Goal: Information Seeking & Learning: Learn about a topic

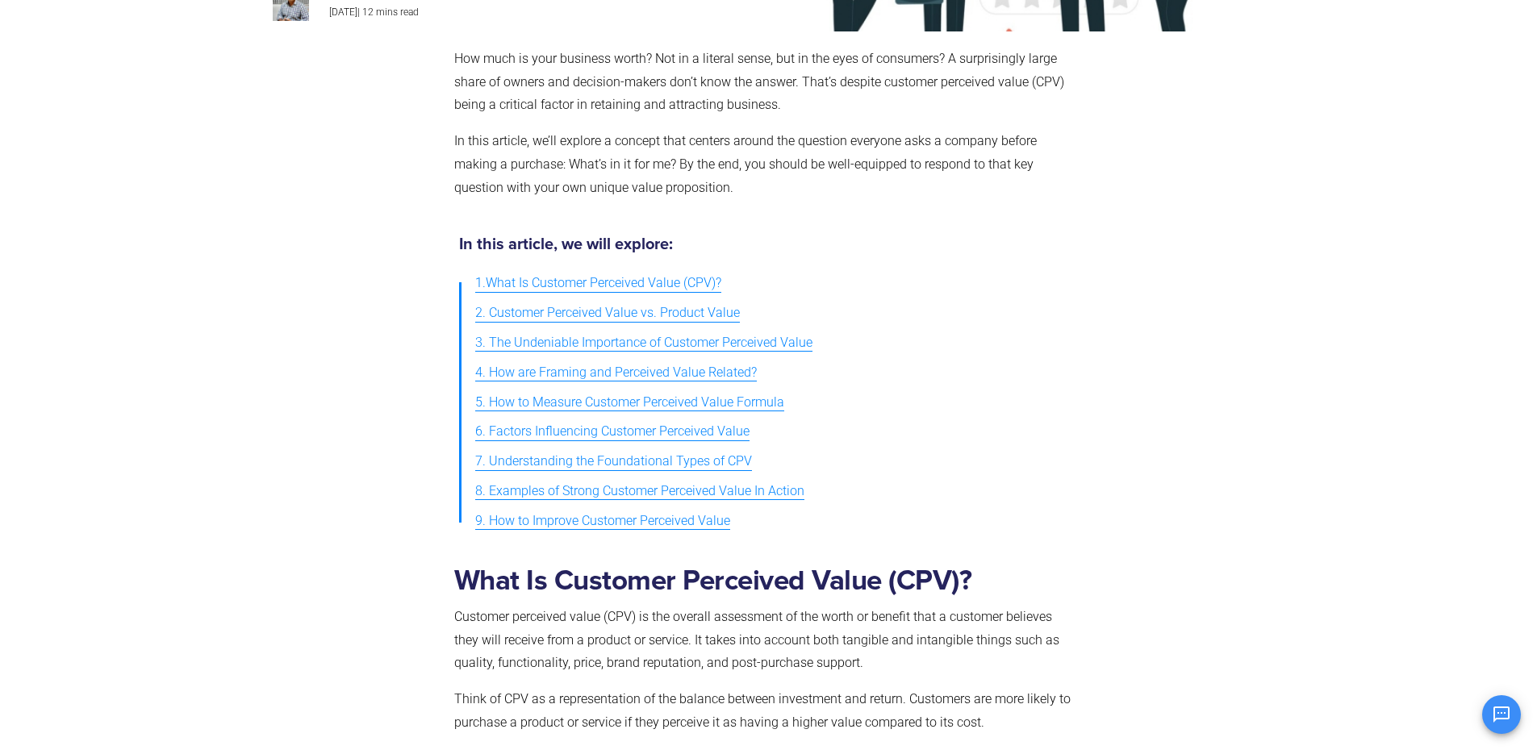
click at [572, 287] on span "1.What Is Customer Perceived Value (CPV)?" at bounding box center [598, 283] width 246 height 23
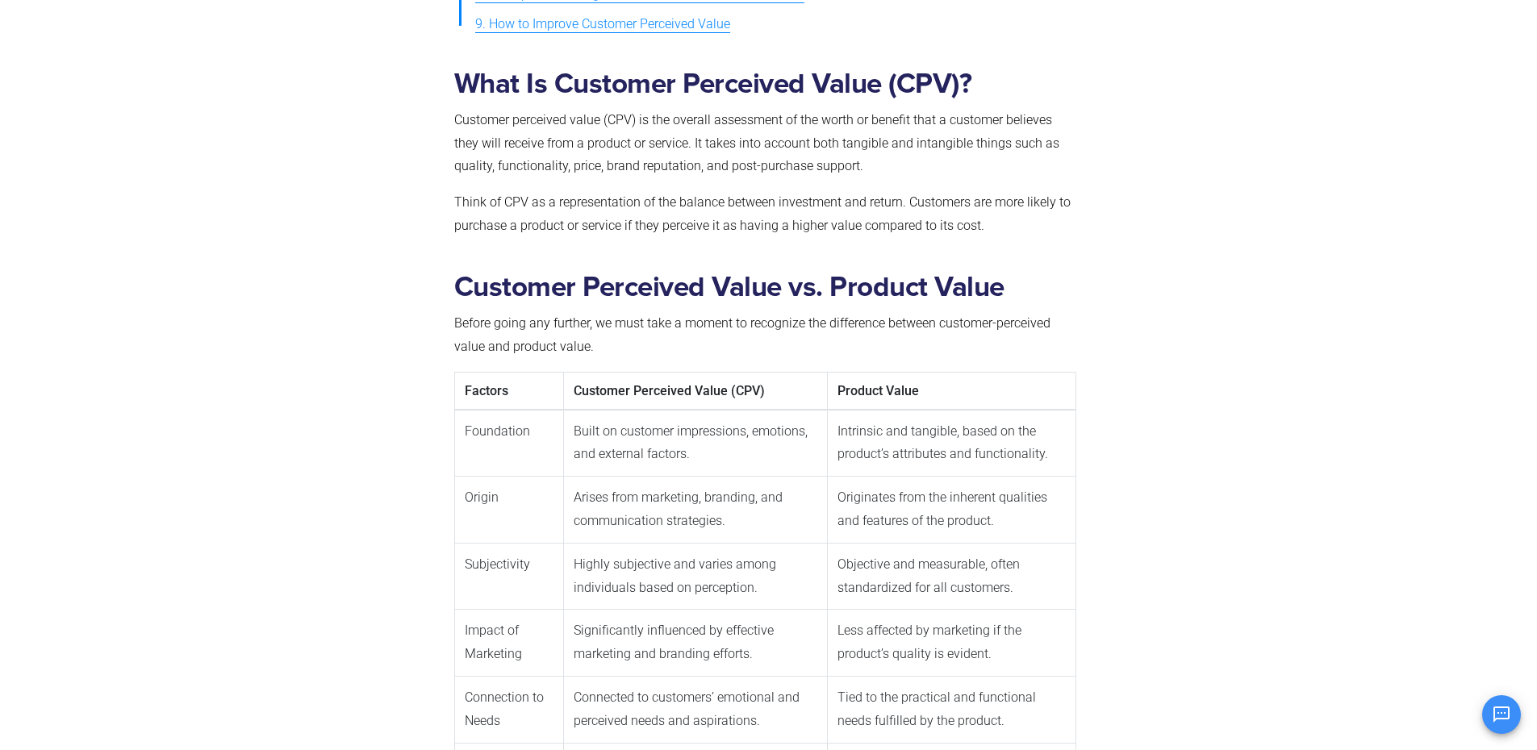
scroll to position [823, 0]
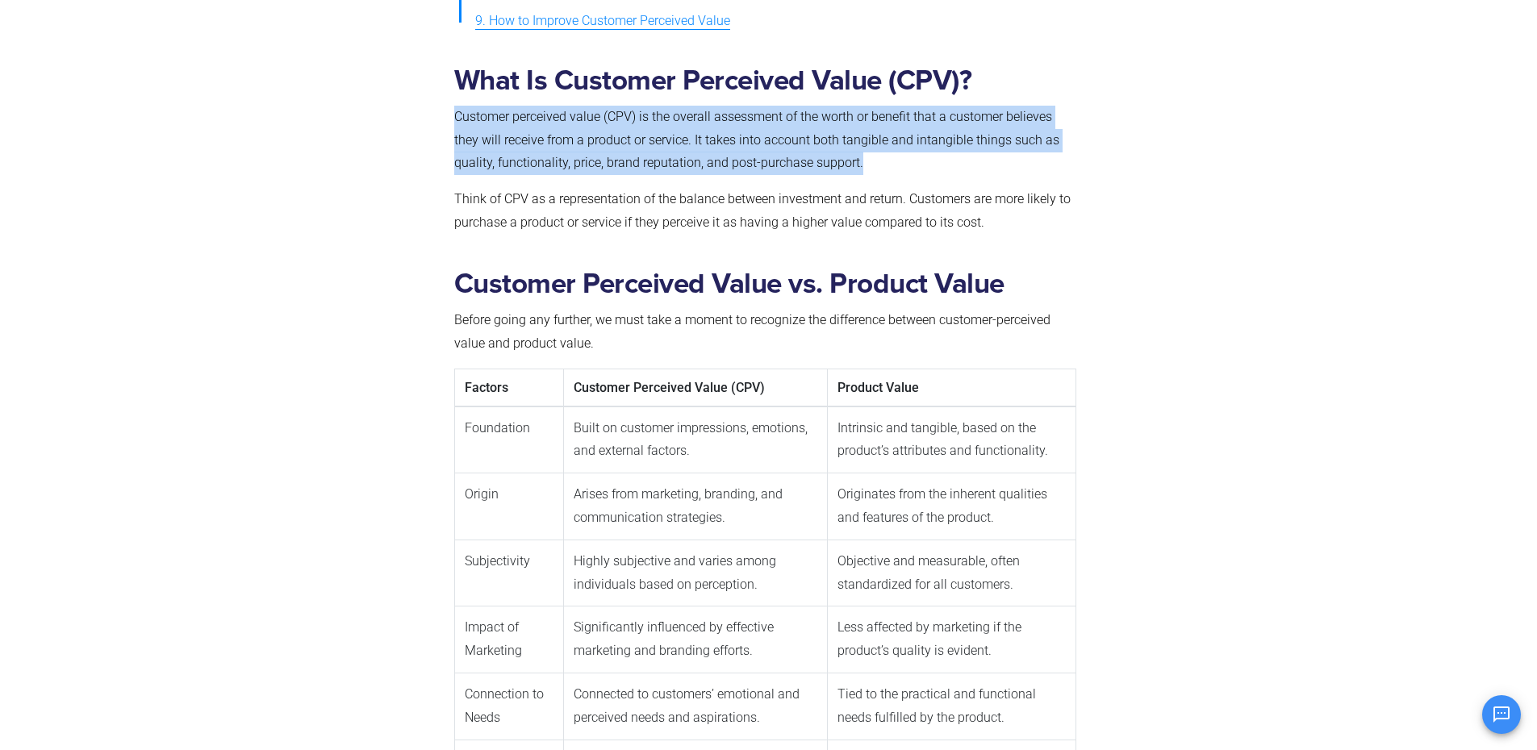
drag, startPoint x: 453, startPoint y: 111, endPoint x: 870, endPoint y: 166, distance: 420.6
click at [878, 169] on p "Customer perceived value (CPV) is the overall assessment of the worth or benefi…" at bounding box center [765, 140] width 623 height 69
copy span "Customer perceived value (CPV) is the overall assessment of the worth or benefi…"
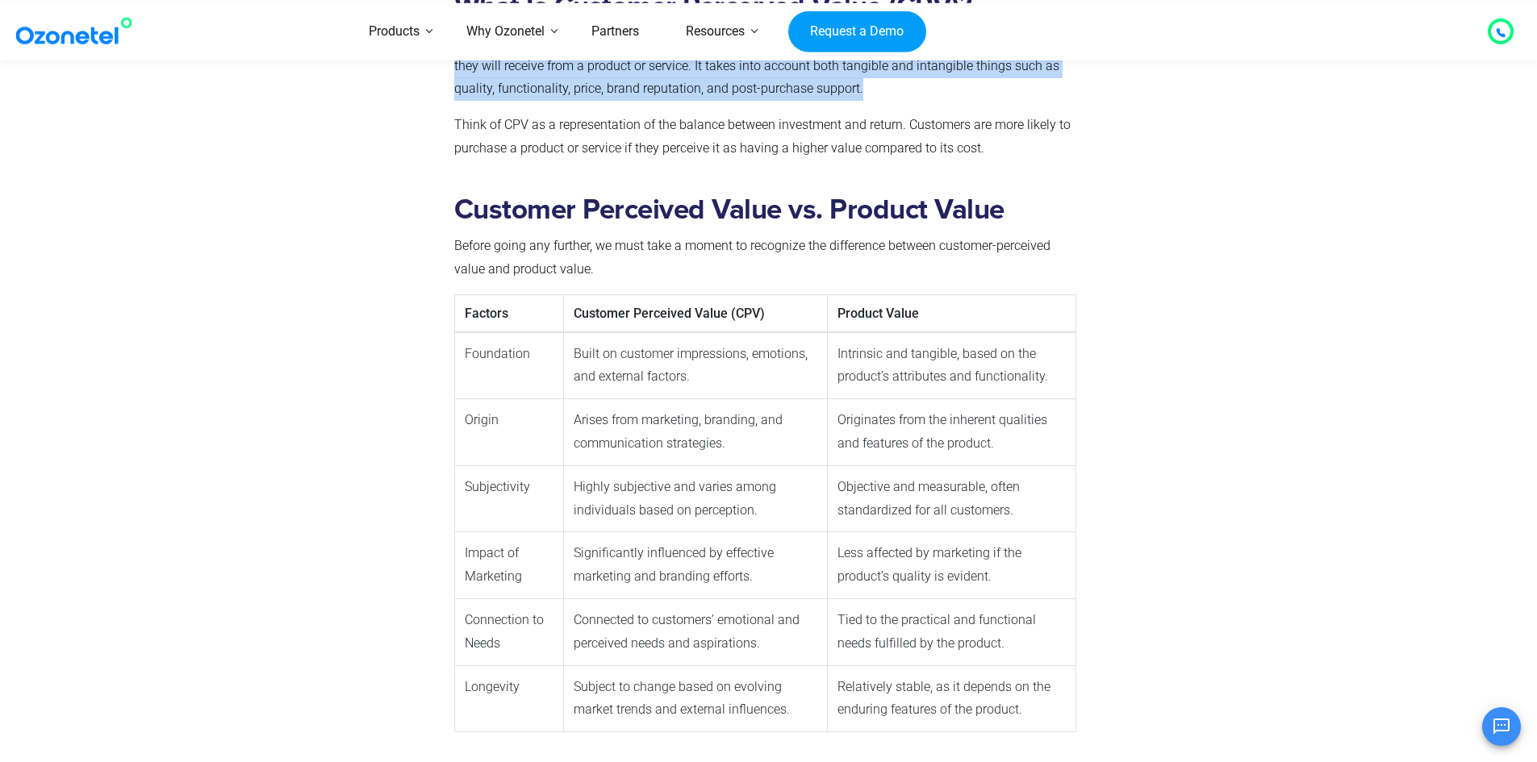
scroll to position [903, 0]
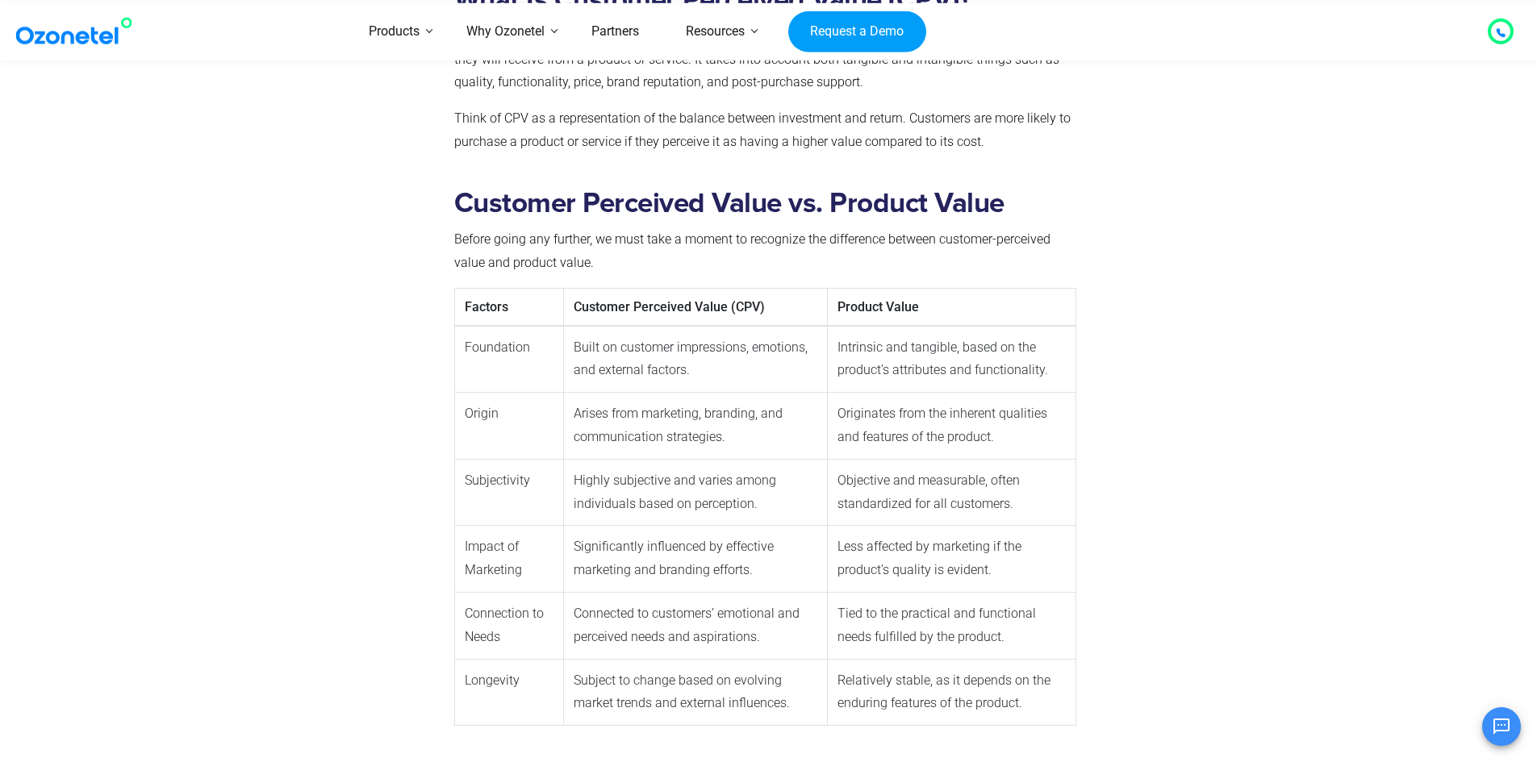
click at [1176, 353] on div at bounding box center [1174, 461] width 181 height 572
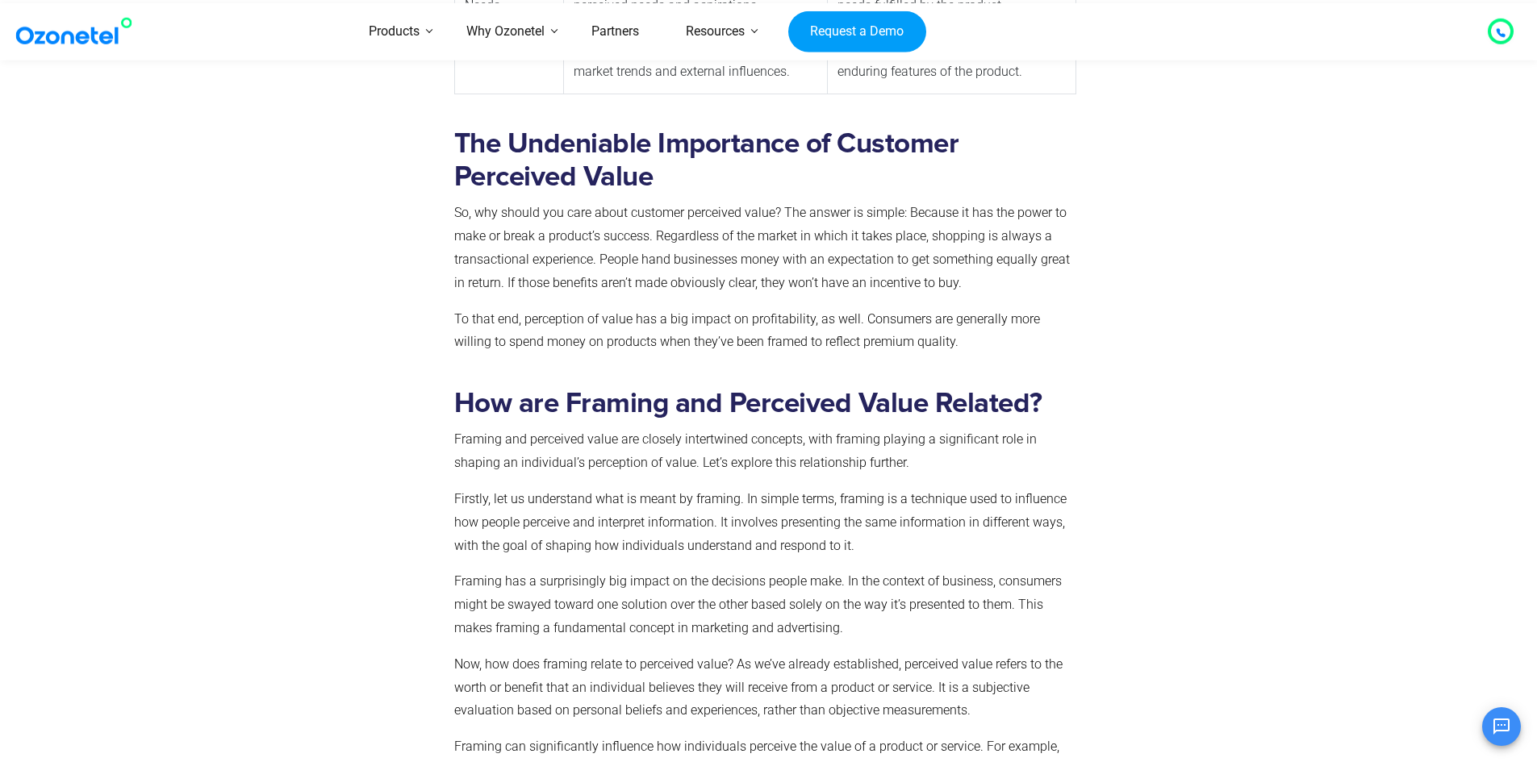
scroll to position [1549, 0]
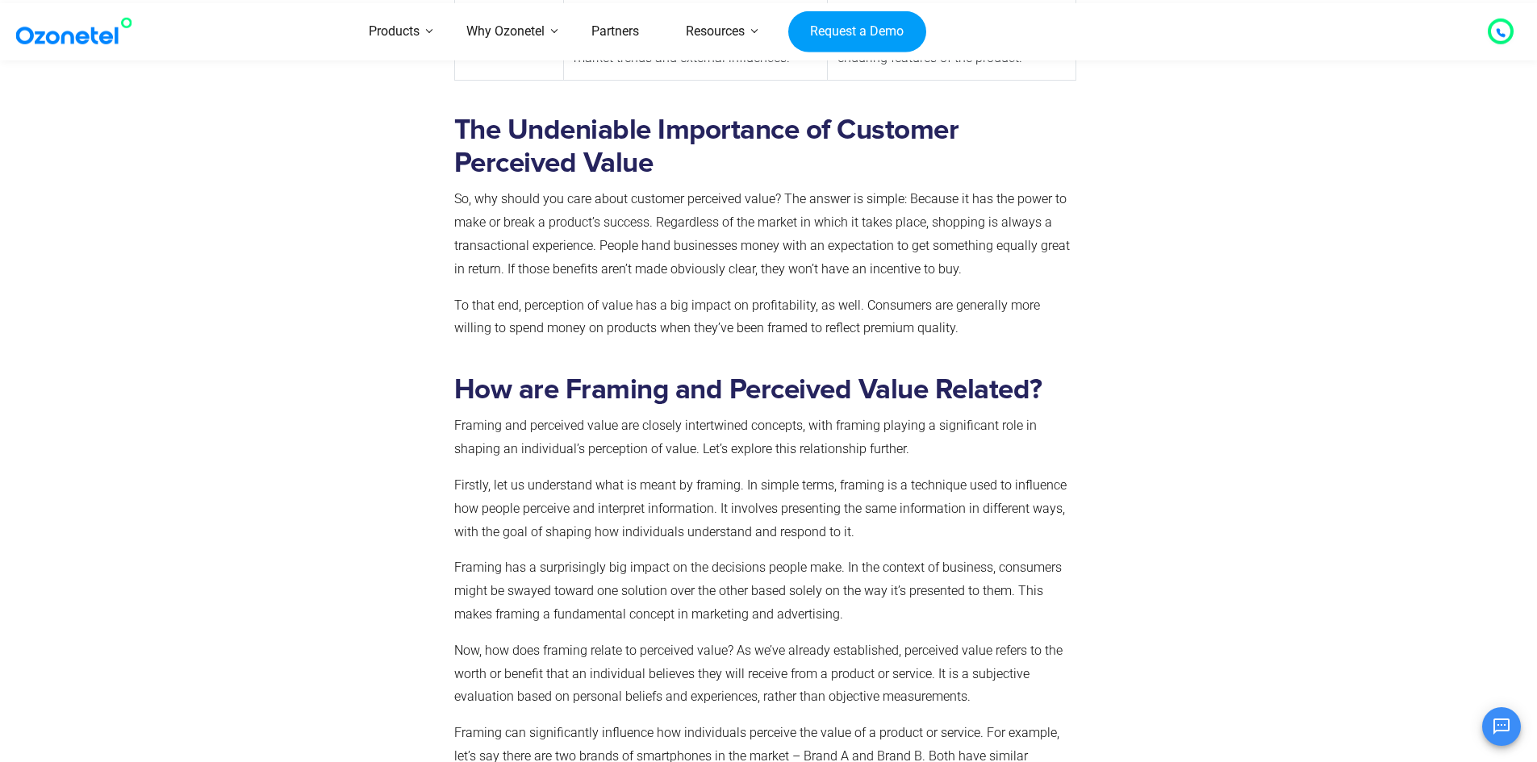
click at [955, 198] on span "So, why should you care about customer perceived value? The answer is simple: B…" at bounding box center [761, 233] width 615 height 85
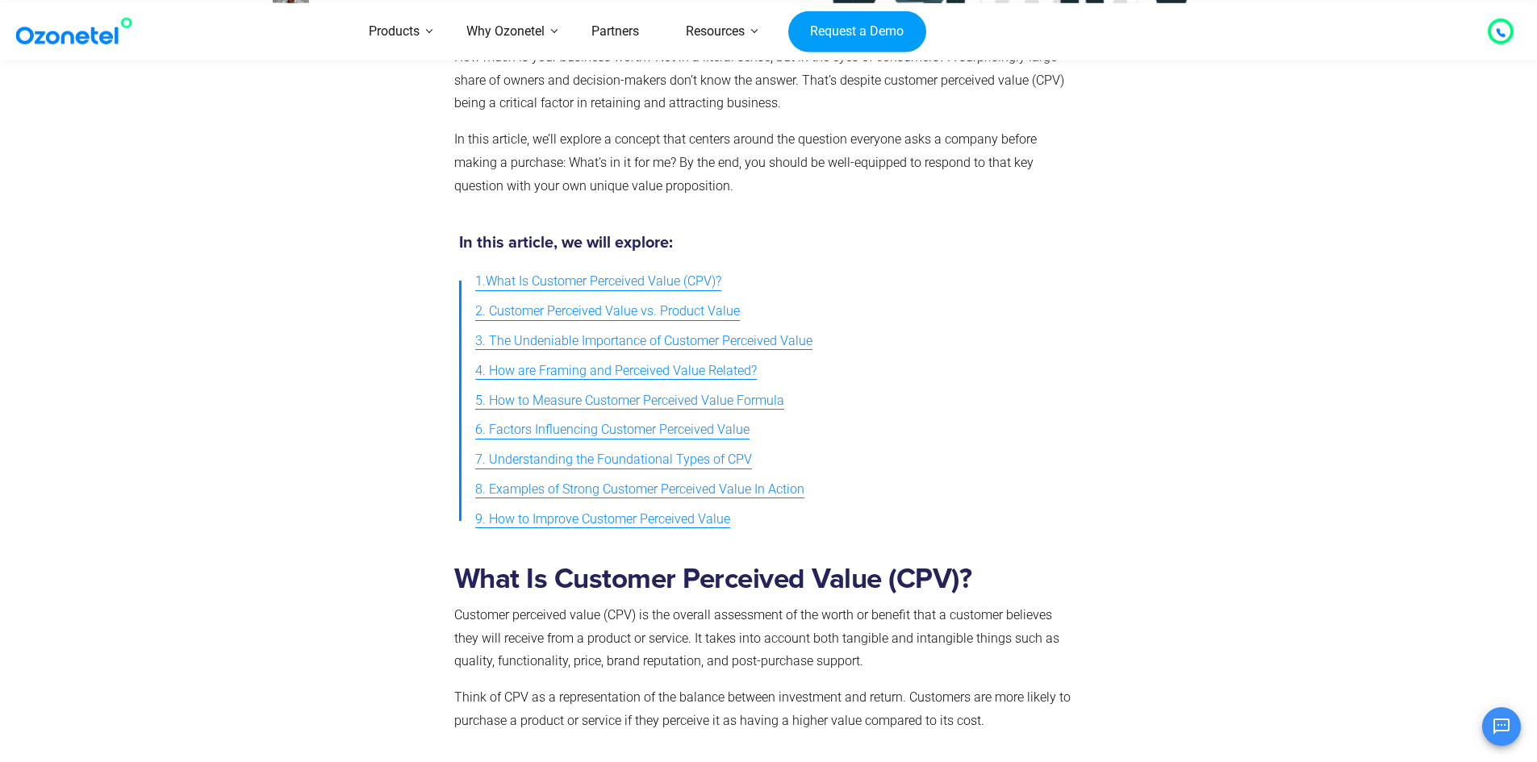
scroll to position [323, 0]
click at [628, 313] on span "2. Customer Perceived Value vs. Product Value" at bounding box center [607, 313] width 265 height 23
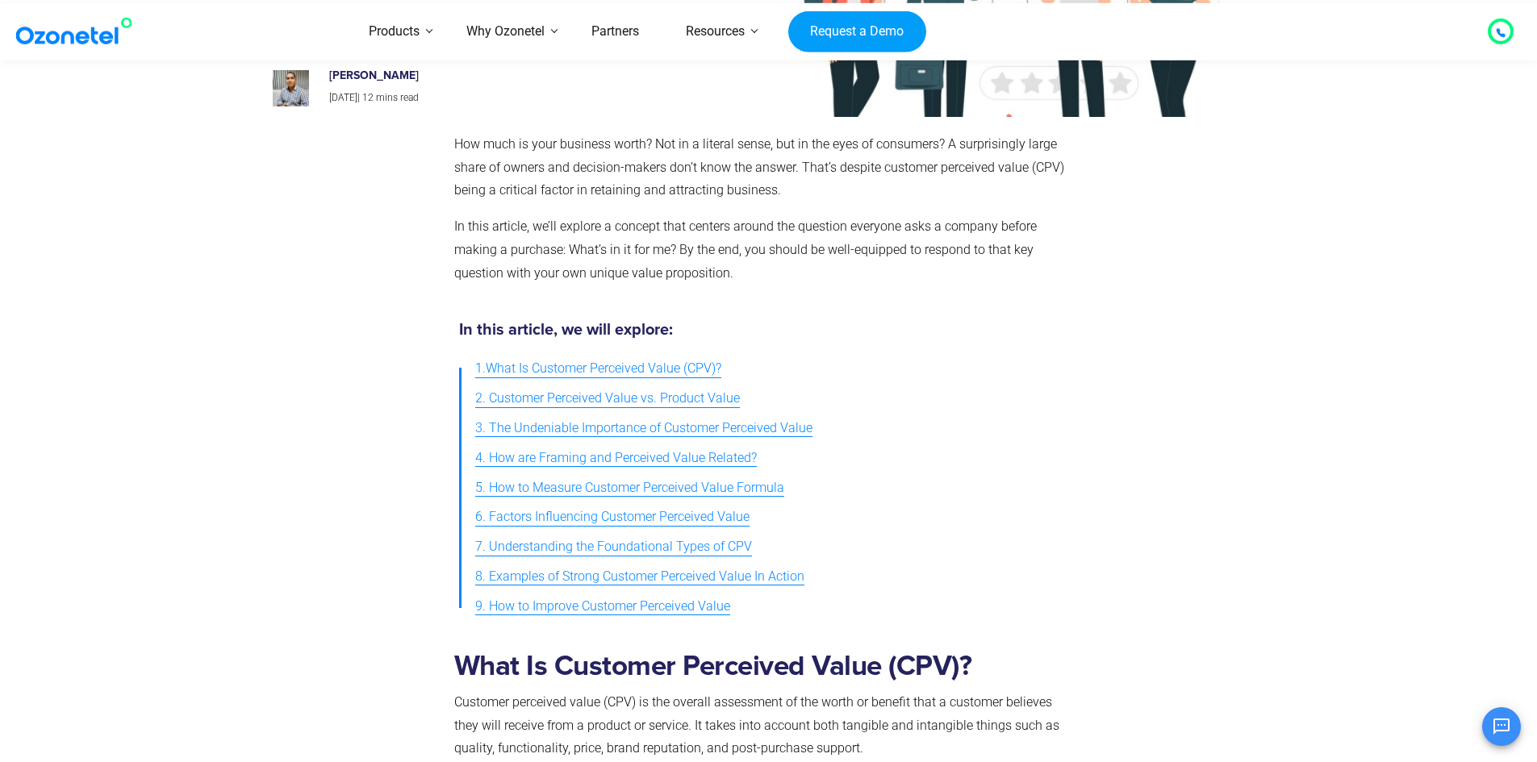
scroll to position [219, 0]
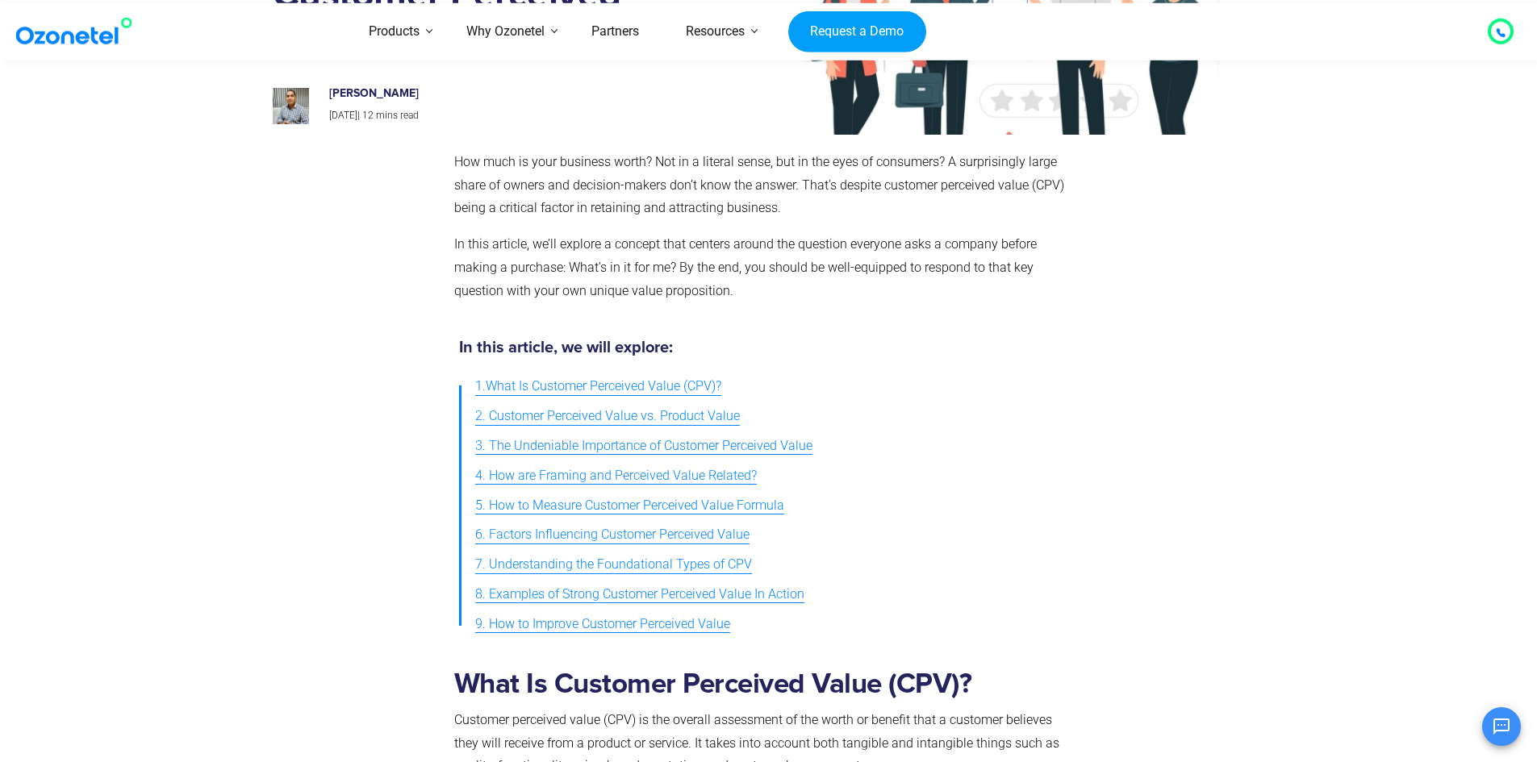
click at [636, 502] on span "5. How to Measure Customer Perceived Value Formula" at bounding box center [629, 505] width 309 height 23
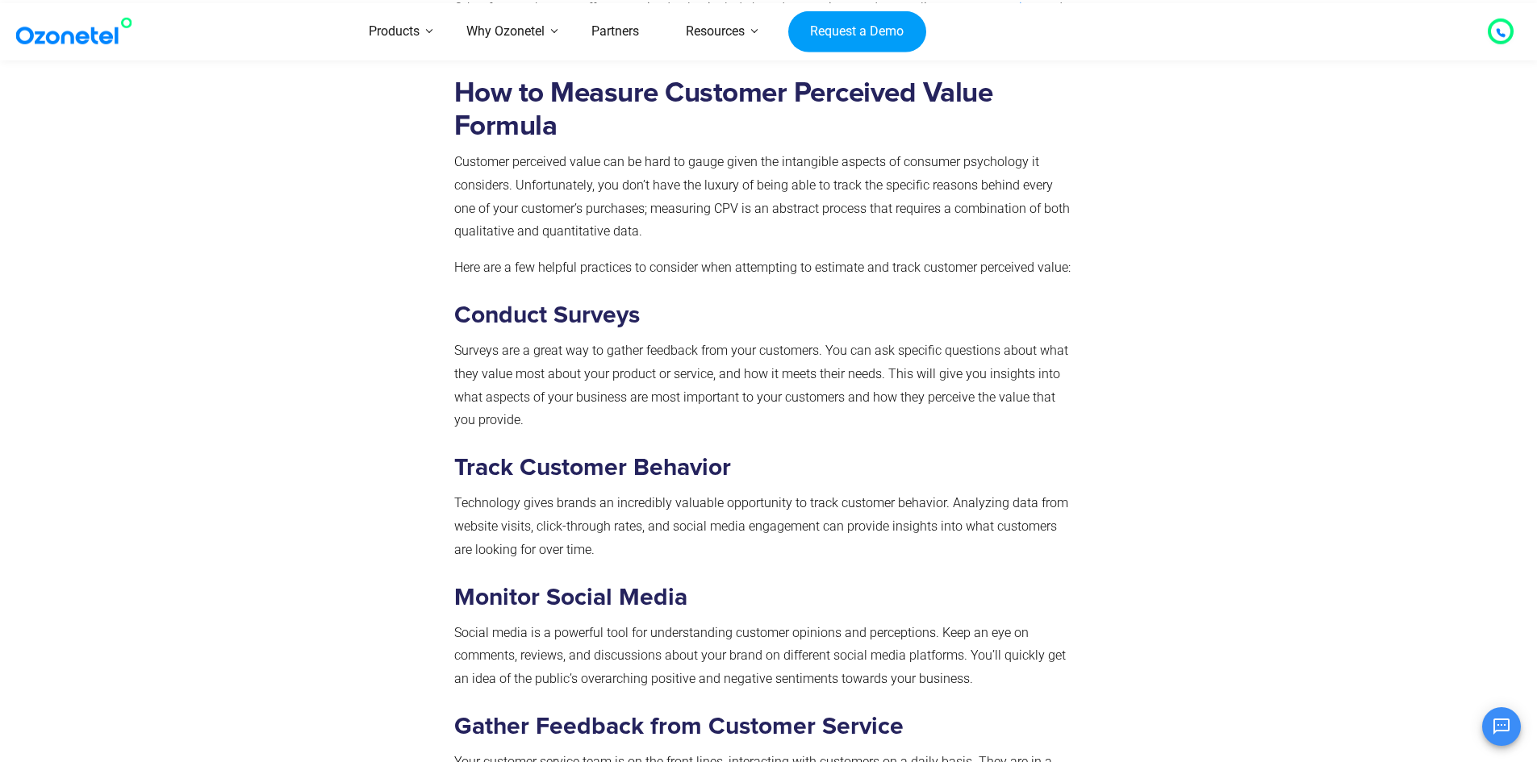
scroll to position [2557, 0]
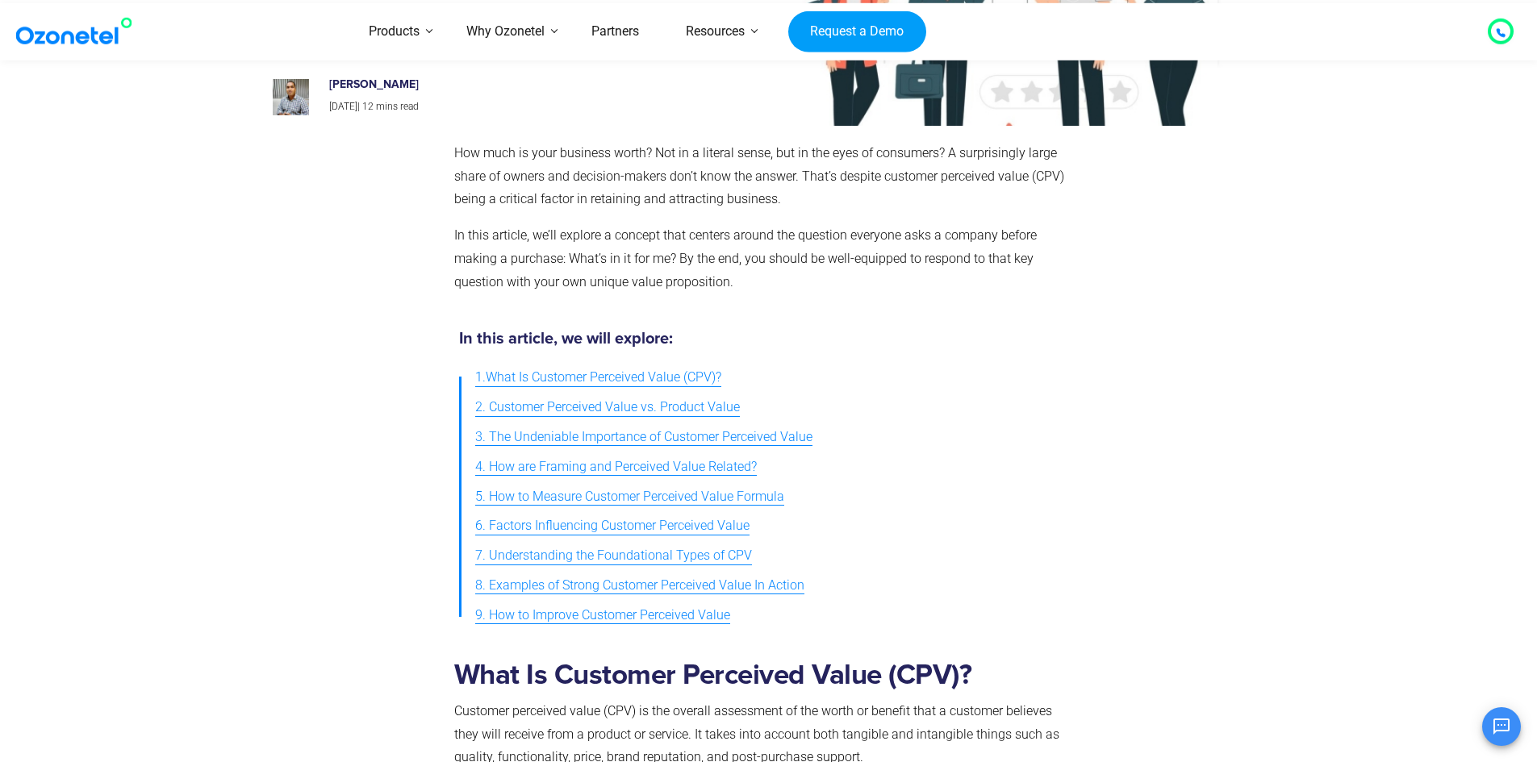
scroll to position [219, 0]
